Goal: Find specific page/section: Find specific page/section

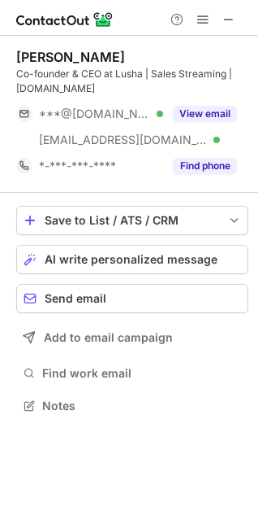
scroll to position [394, 258]
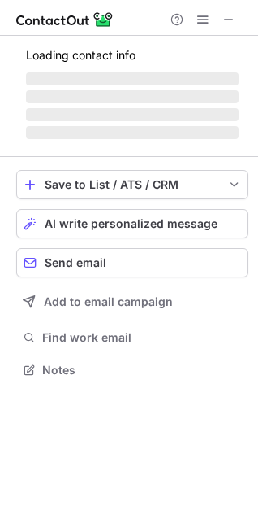
scroll to position [380, 258]
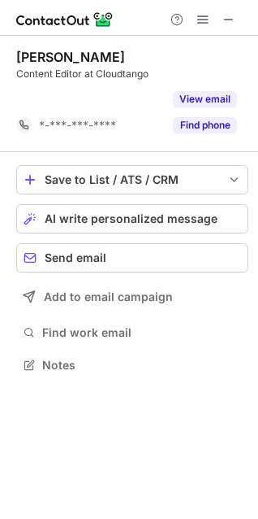
scroll to position [328, 258]
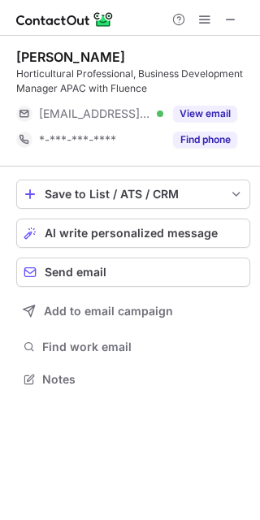
scroll to position [368, 260]
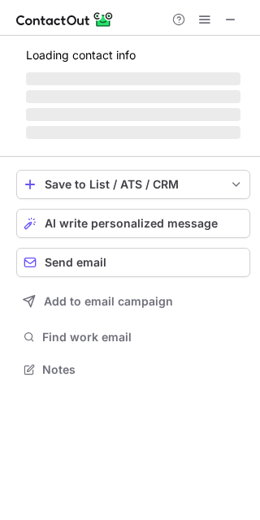
scroll to position [380, 260]
